Goal: Task Accomplishment & Management: Use online tool/utility

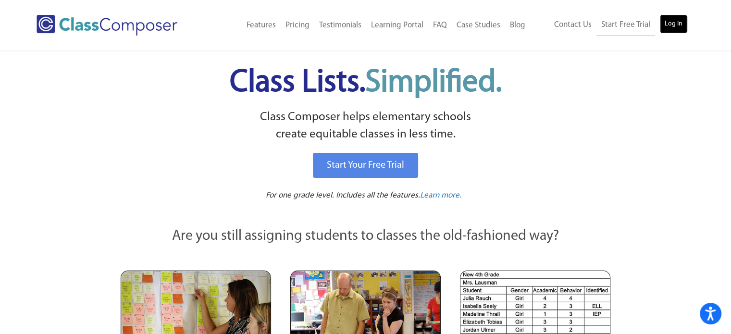
click at [667, 32] on link "Log In" at bounding box center [673, 23] width 27 height 19
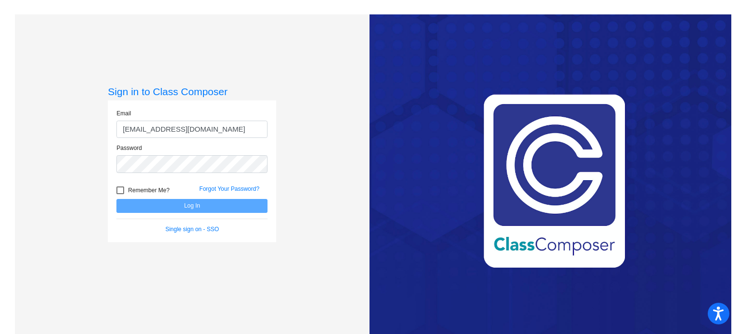
type input "mspicer@mantuaschools.com"
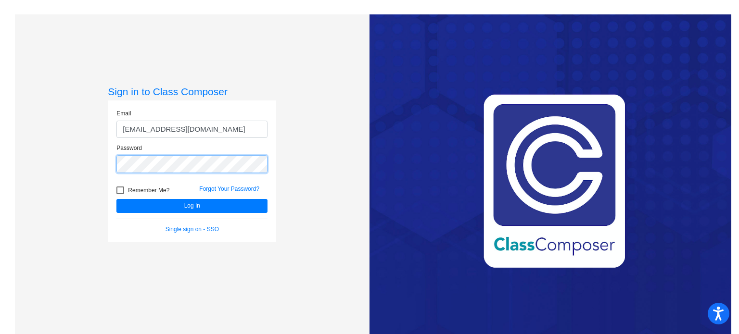
click at [116, 199] on button "Log In" at bounding box center [191, 206] width 151 height 14
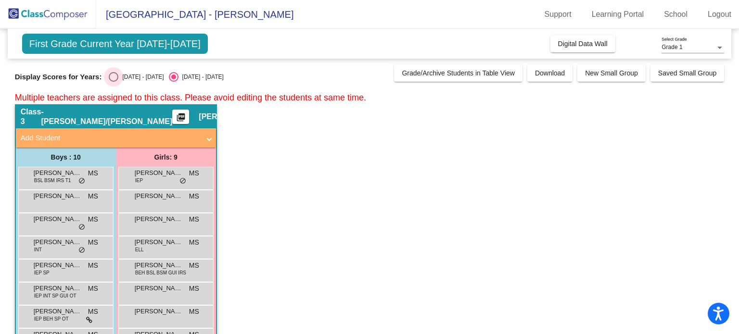
click at [116, 75] on div "Select an option" at bounding box center [114, 77] width 10 height 10
click at [113, 82] on input "2024 - 2025" at bounding box center [113, 82] width 0 height 0
radio input "true"
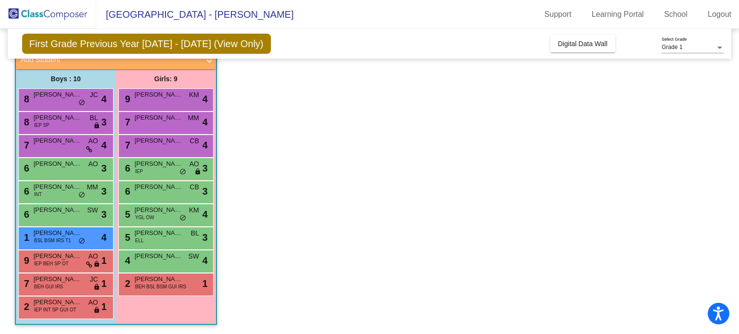
scroll to position [78, 0]
click at [596, 47] on span "Digital Data Wall" at bounding box center [583, 44] width 50 height 8
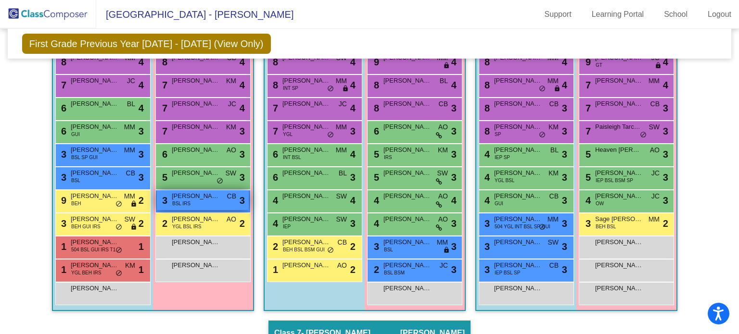
scroll to position [674, 0]
click at [203, 195] on span "Amelia McCauley" at bounding box center [196, 197] width 48 height 10
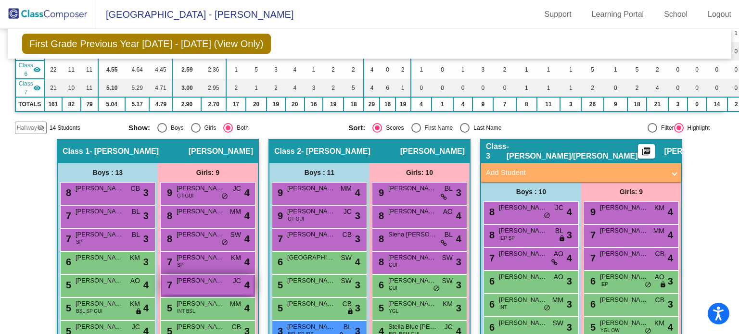
scroll to position [0, 0]
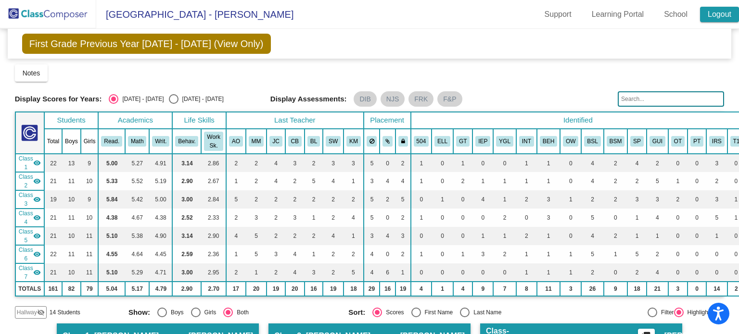
click at [718, 19] on link "Logout" at bounding box center [719, 14] width 39 height 15
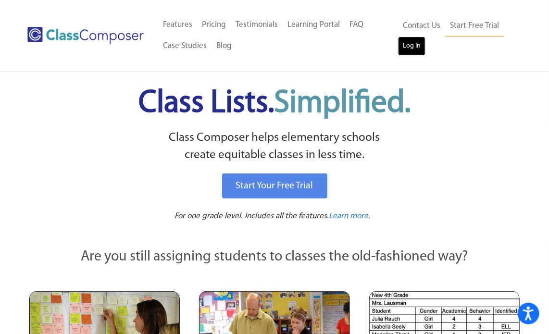
click at [403, 49] on link "Log In" at bounding box center [411, 46] width 27 height 19
